Goal: Task Accomplishment & Management: Manage account settings

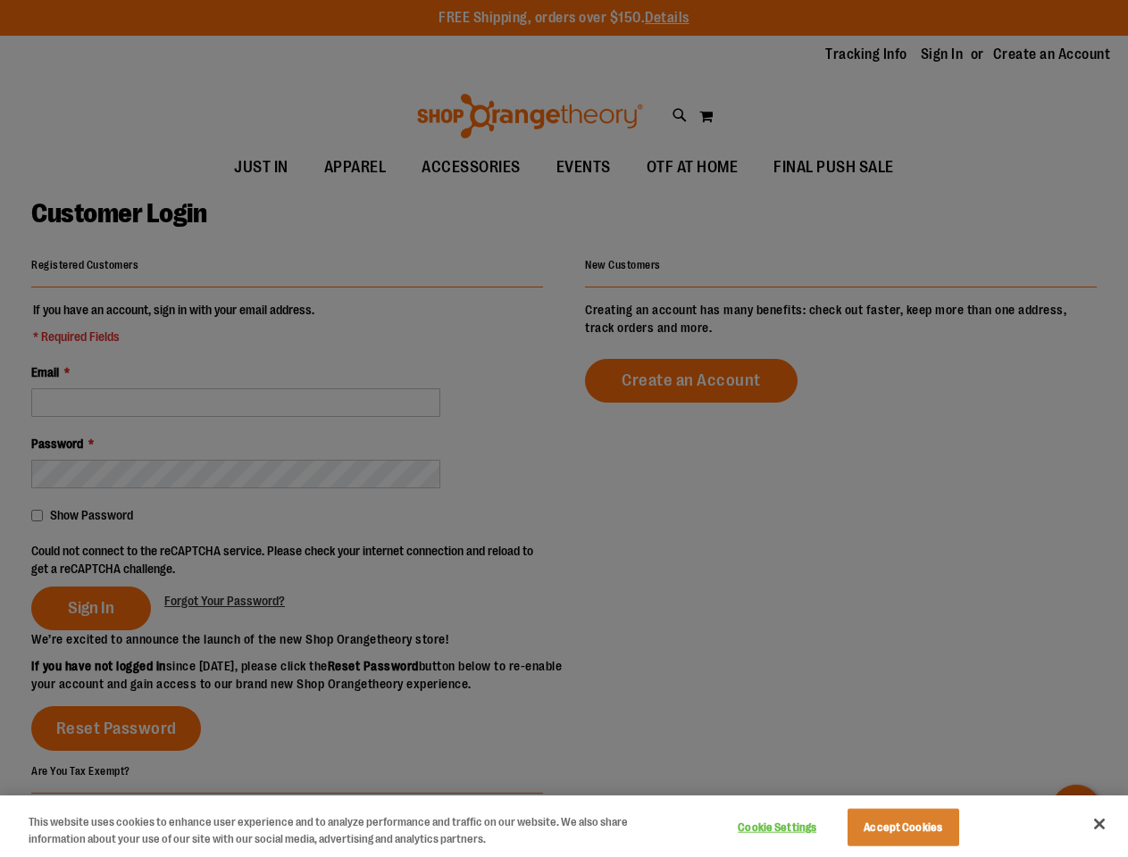
click at [563, 429] on div at bounding box center [564, 428] width 1128 height 857
click at [799, 828] on button "Cookie Settings" at bounding box center [777, 828] width 112 height 36
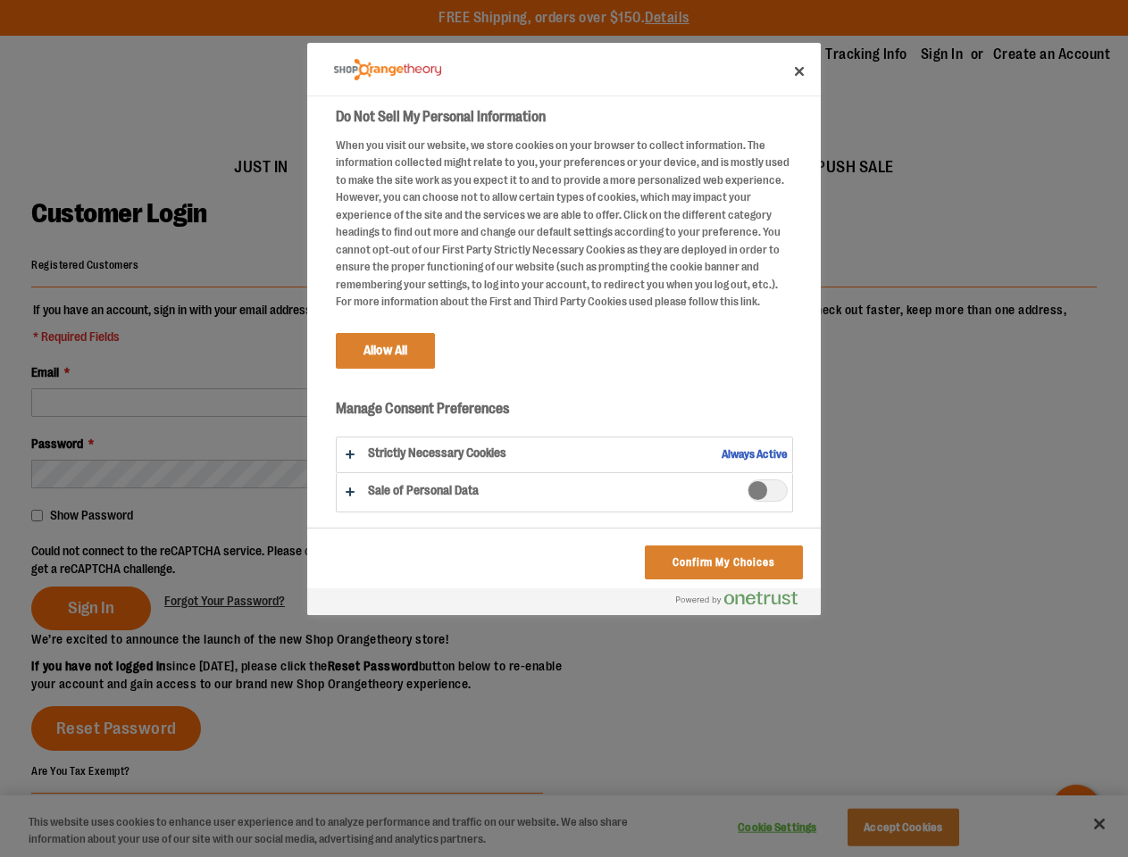
click at [925, 828] on div at bounding box center [564, 428] width 1128 height 857
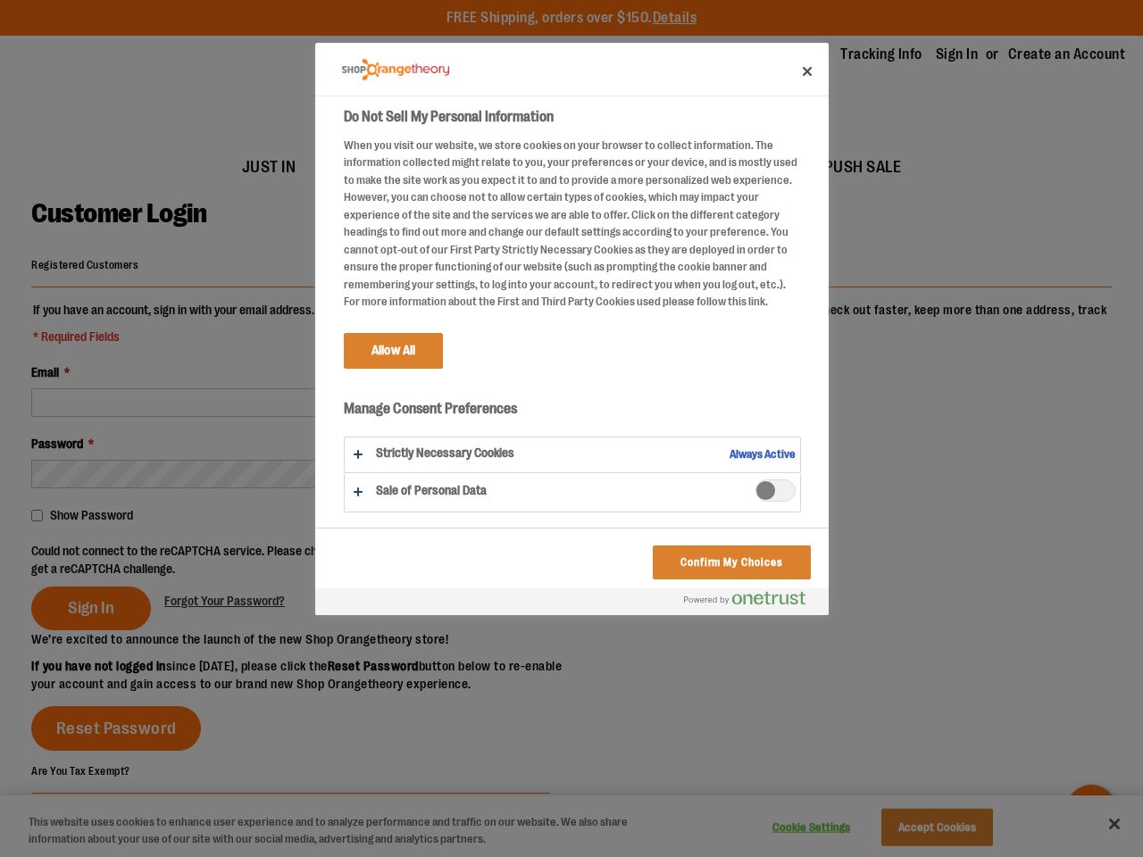
click at [1099, 824] on div at bounding box center [571, 428] width 1143 height 857
click at [290, 559] on div at bounding box center [571, 428] width 1143 height 857
